Goal: Task Accomplishment & Management: Manage account settings

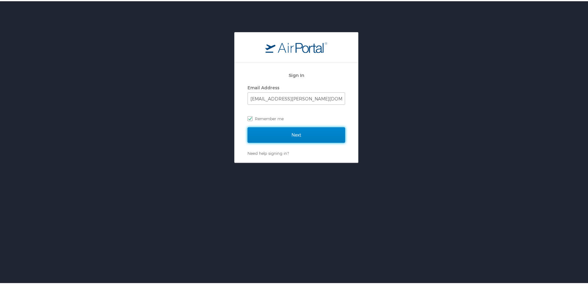
click at [303, 136] on input "Next" at bounding box center [296, 133] width 98 height 15
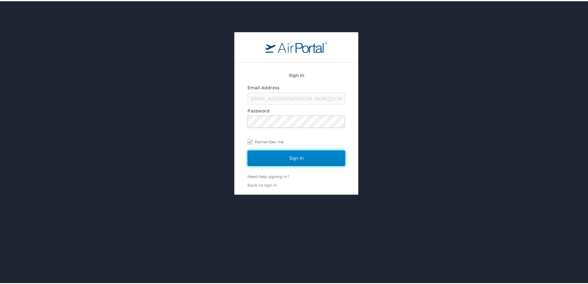
click at [260, 156] on input "Sign In" at bounding box center [296, 156] width 98 height 15
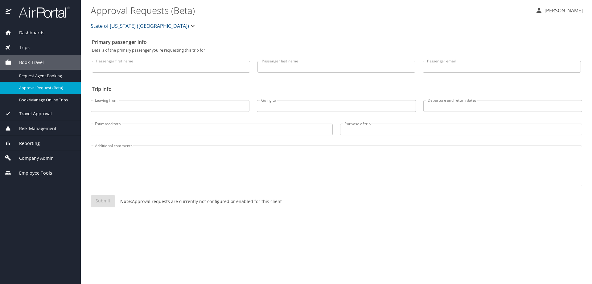
click at [39, 31] on span "Dashboards" at bounding box center [27, 32] width 33 height 7
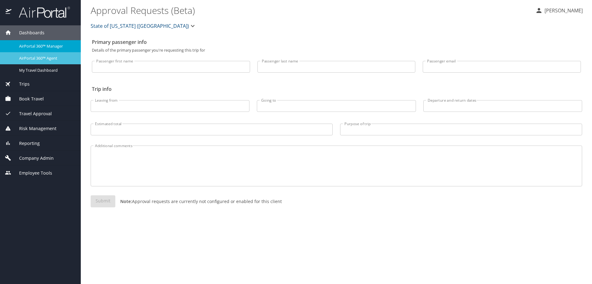
click at [48, 56] on span "AirPortal 360™ Agent" at bounding box center [46, 58] width 54 height 6
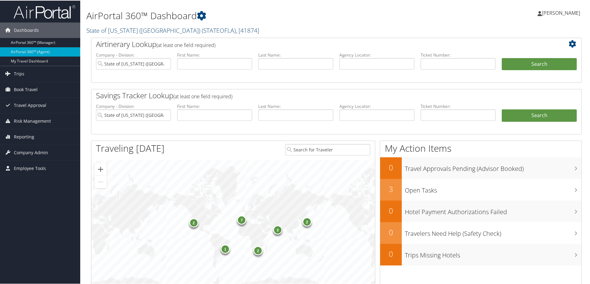
click at [236, 31] on span ", [ 41874 ]" at bounding box center [247, 30] width 23 height 8
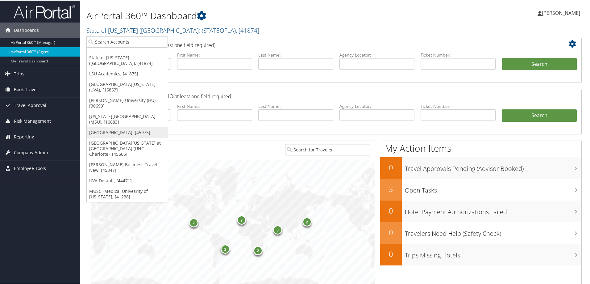
click at [118, 127] on link "[GEOGRAPHIC_DATA], [45975]" at bounding box center [127, 132] width 81 height 10
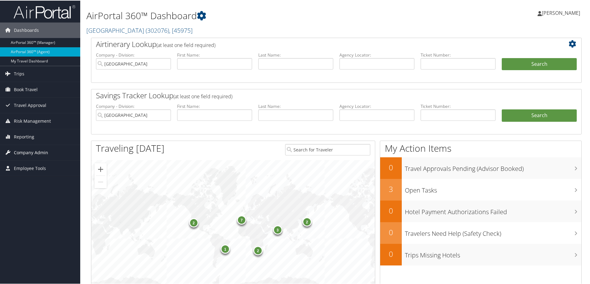
click at [27, 152] on span "Company Admin" at bounding box center [31, 151] width 34 height 15
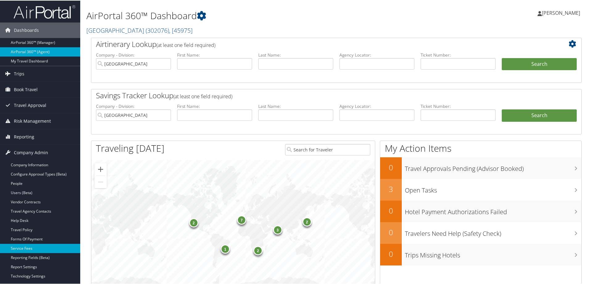
click at [32, 249] on link "Service Fees" at bounding box center [40, 247] width 80 height 9
